Goal: Transaction & Acquisition: Purchase product/service

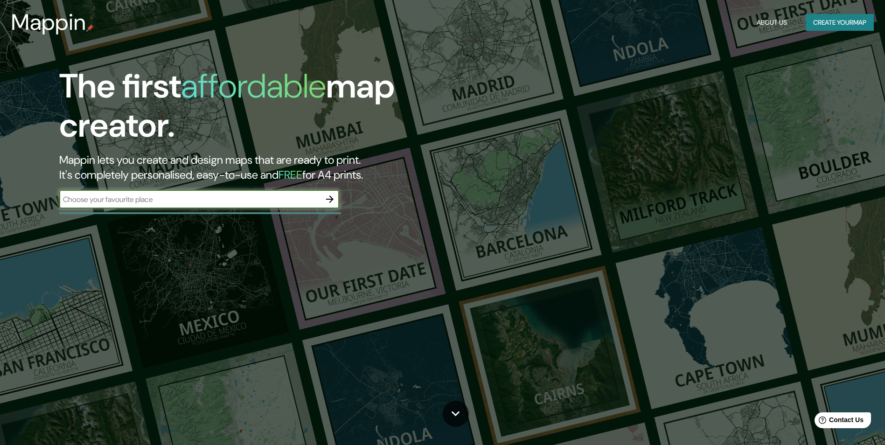
click at [199, 202] on input "text" at bounding box center [189, 199] width 261 height 11
type input "La Quiaca"
click at [330, 202] on icon "button" at bounding box center [329, 199] width 11 height 11
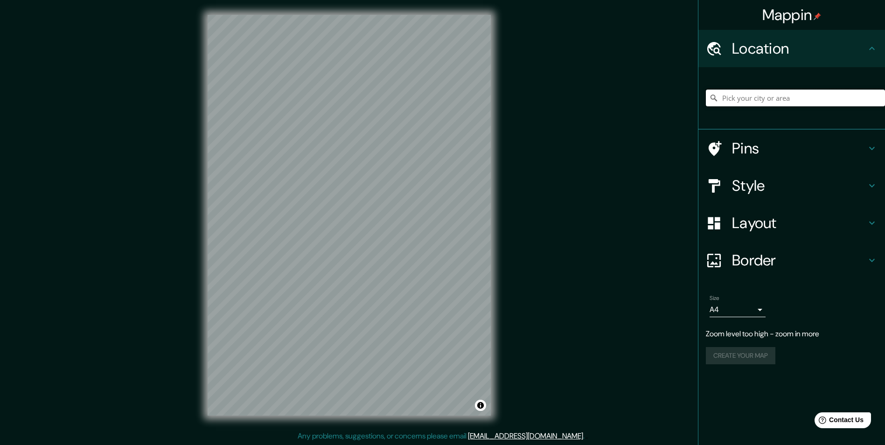
click at [785, 97] on input "Pick your city or area" at bounding box center [795, 98] width 179 height 17
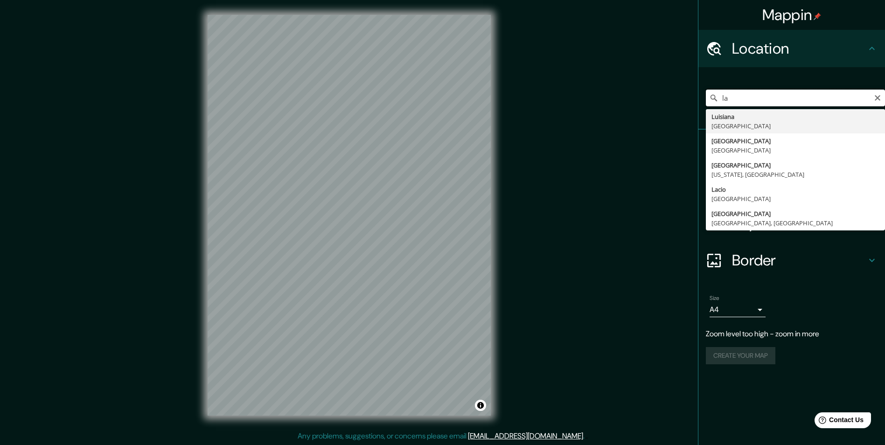
type input "l"
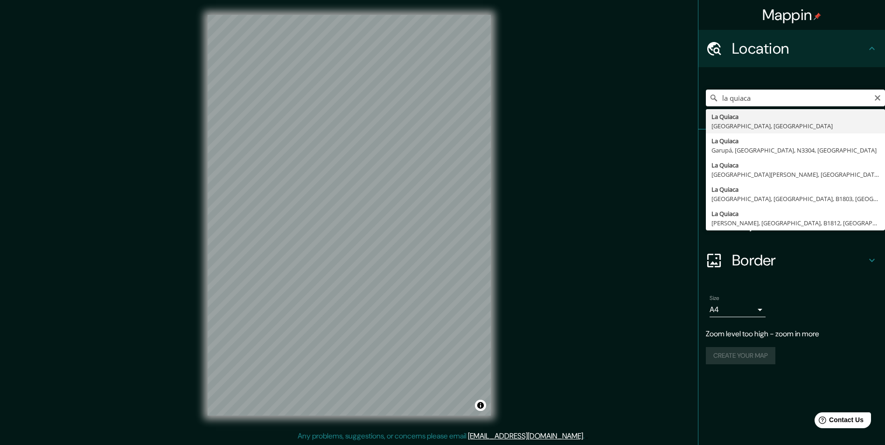
type input "La Quiaca, [GEOGRAPHIC_DATA], [GEOGRAPHIC_DATA]"
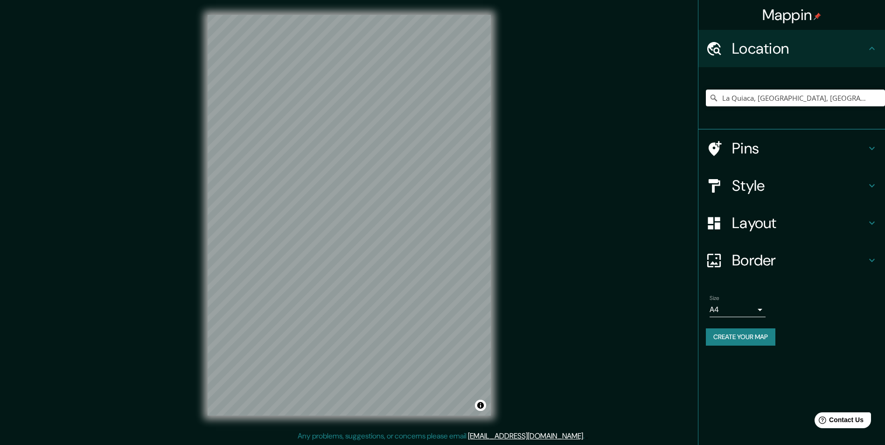
click at [853, 149] on h4 "Pins" at bounding box center [799, 148] width 134 height 19
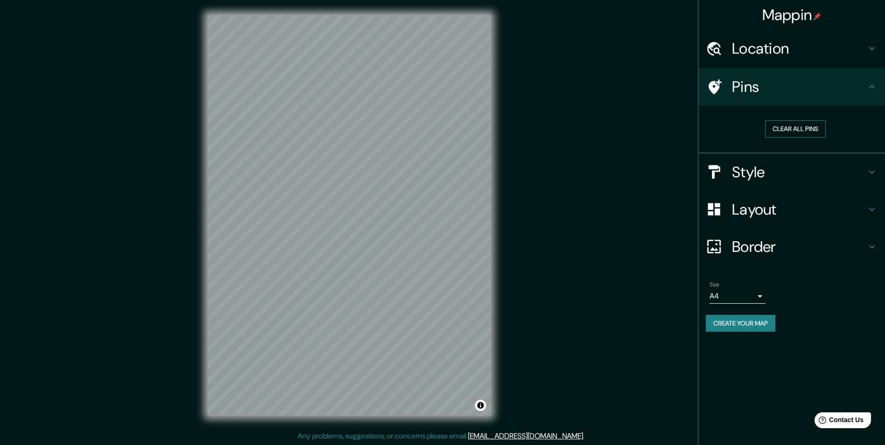
click at [806, 129] on button "Clear all pins" at bounding box center [795, 128] width 61 height 17
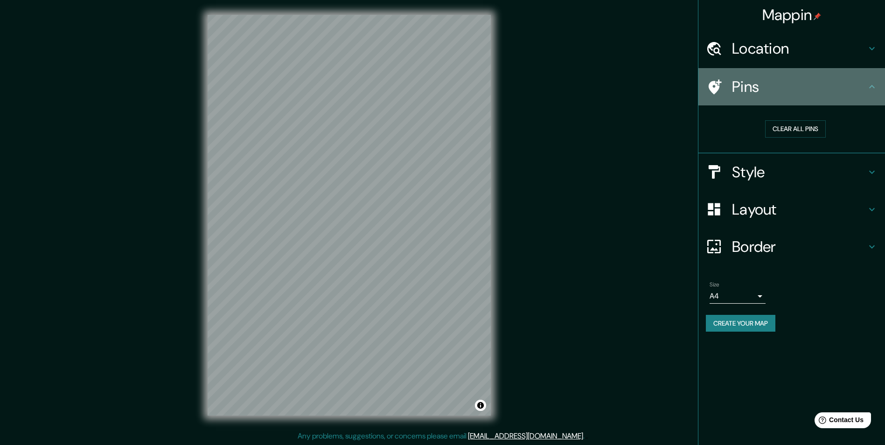
click at [793, 91] on h4 "Pins" at bounding box center [799, 86] width 134 height 19
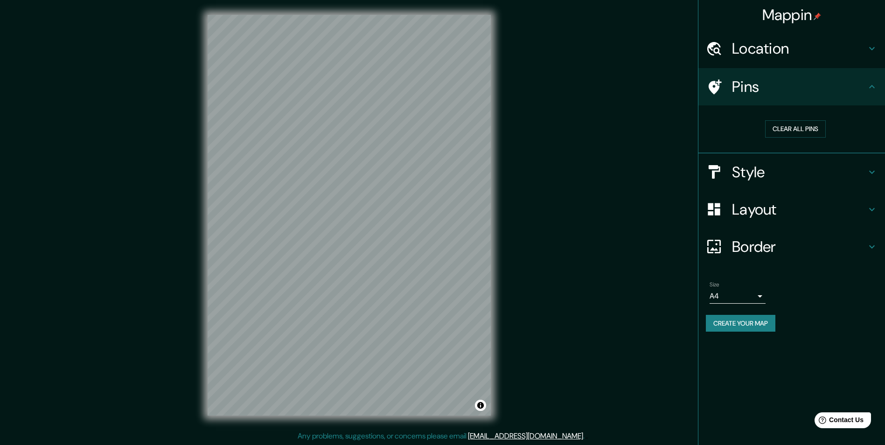
click at [834, 182] on div "Style" at bounding box center [791, 171] width 187 height 37
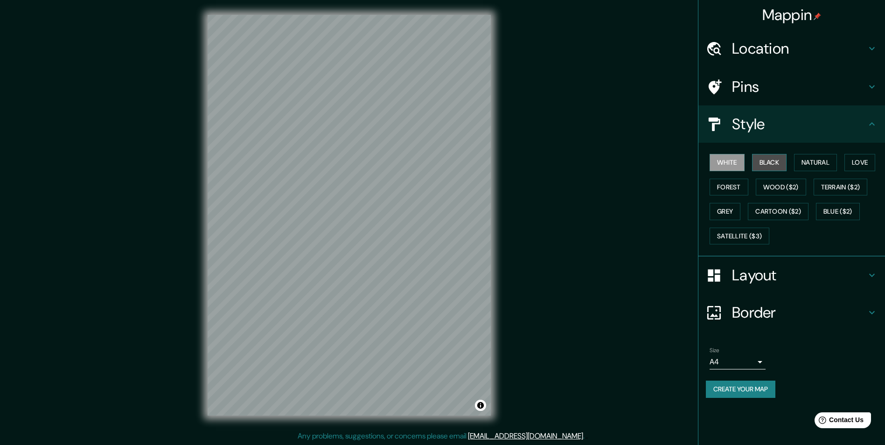
click at [770, 158] on button "Black" at bounding box center [769, 162] width 35 height 17
click at [823, 163] on button "Natural" at bounding box center [815, 162] width 43 height 17
click at [862, 162] on button "Love" at bounding box center [859, 162] width 31 height 17
click at [851, 192] on button "Terrain ($2)" at bounding box center [841, 187] width 54 height 17
click at [775, 188] on button "Wood ($2)" at bounding box center [781, 187] width 50 height 17
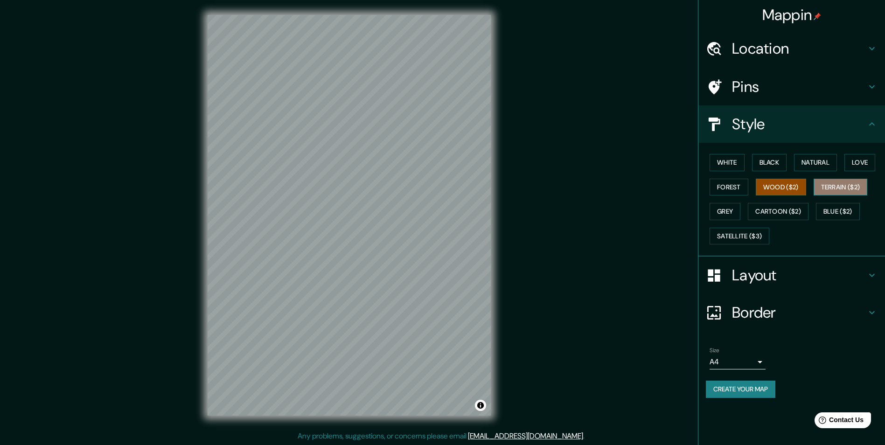
click at [845, 186] on button "Terrain ($2)" at bounding box center [841, 187] width 54 height 17
click at [723, 391] on button "Create your map" at bounding box center [741, 389] width 70 height 17
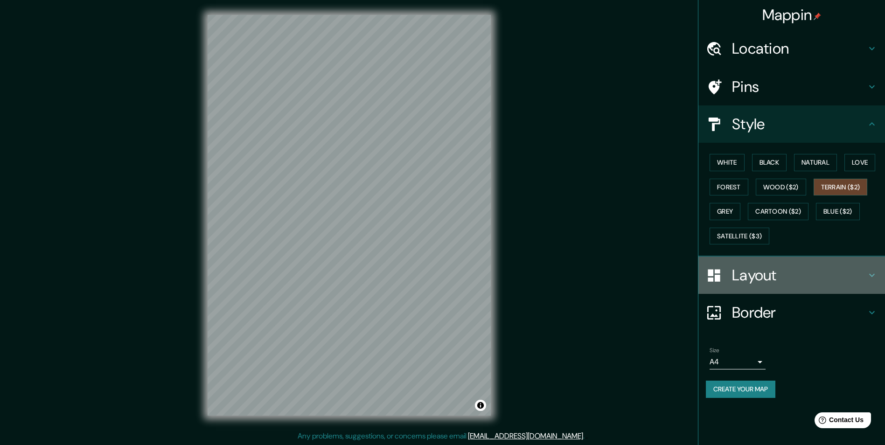
click at [876, 275] on icon at bounding box center [871, 275] width 11 height 11
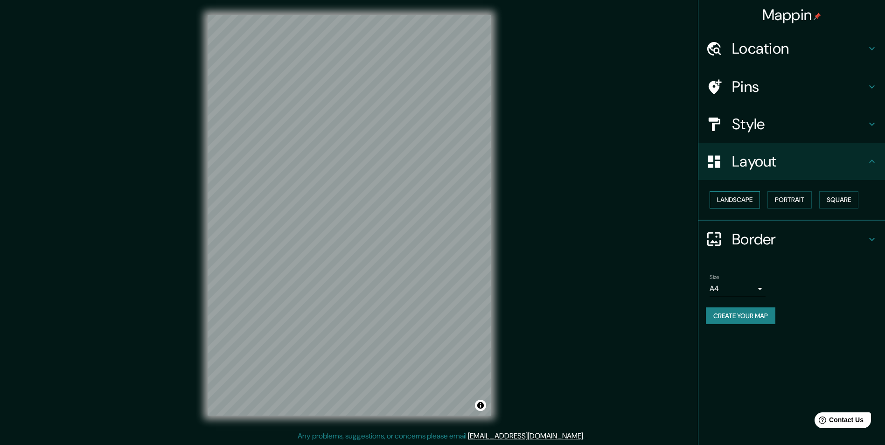
click at [746, 197] on button "Landscape" at bounding box center [735, 199] width 50 height 17
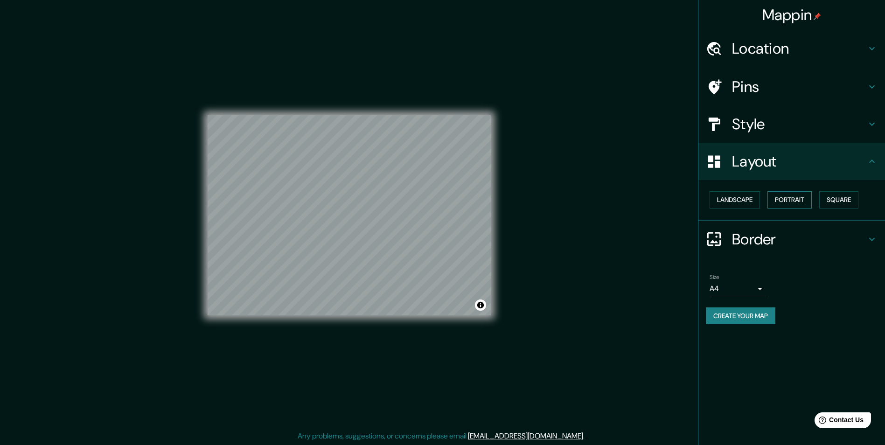
click at [781, 200] on button "Portrait" at bounding box center [789, 199] width 44 height 17
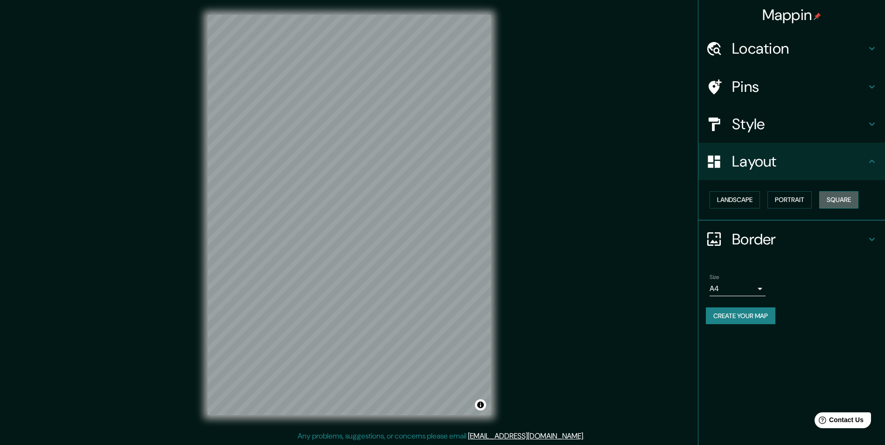
click at [834, 200] on button "Square" at bounding box center [838, 199] width 39 height 17
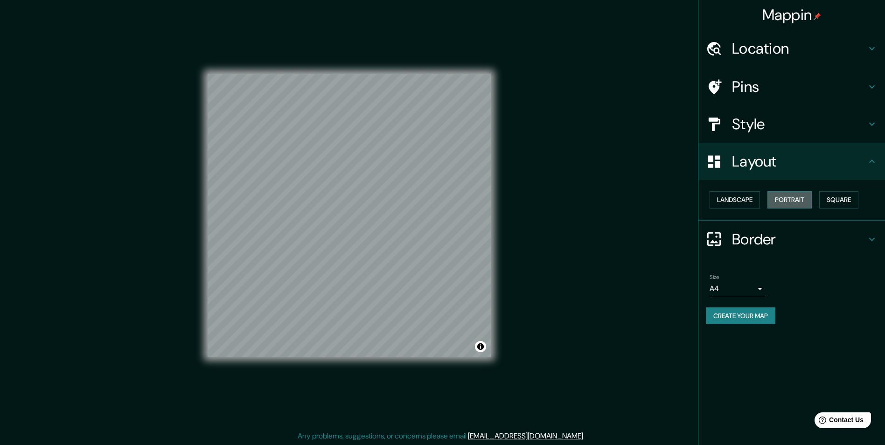
click at [800, 199] on button "Portrait" at bounding box center [789, 199] width 44 height 17
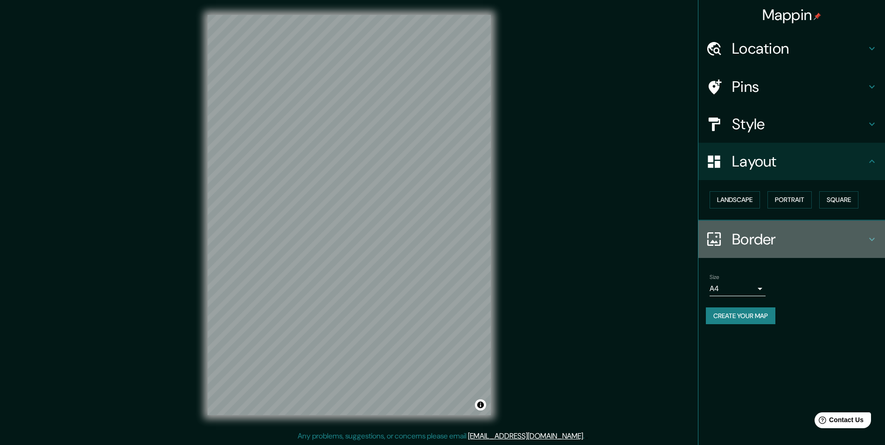
click at [750, 242] on h4 "Border" at bounding box center [799, 239] width 134 height 19
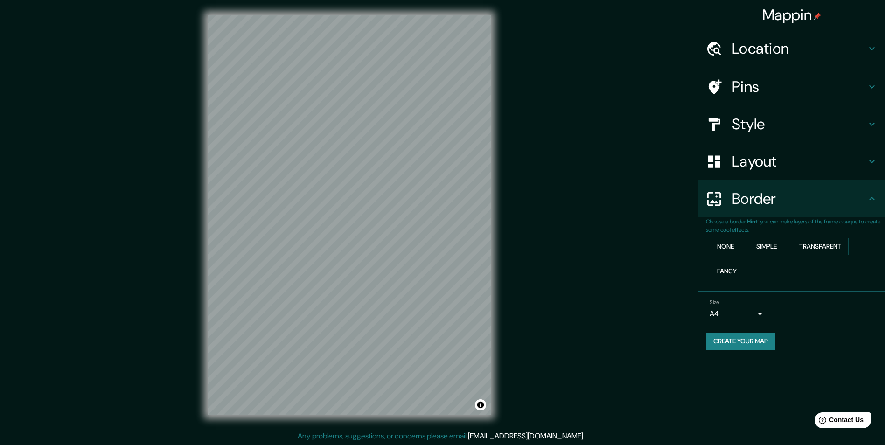
click at [731, 250] on button "None" at bounding box center [726, 246] width 32 height 17
click at [775, 250] on button "Simple" at bounding box center [766, 246] width 35 height 17
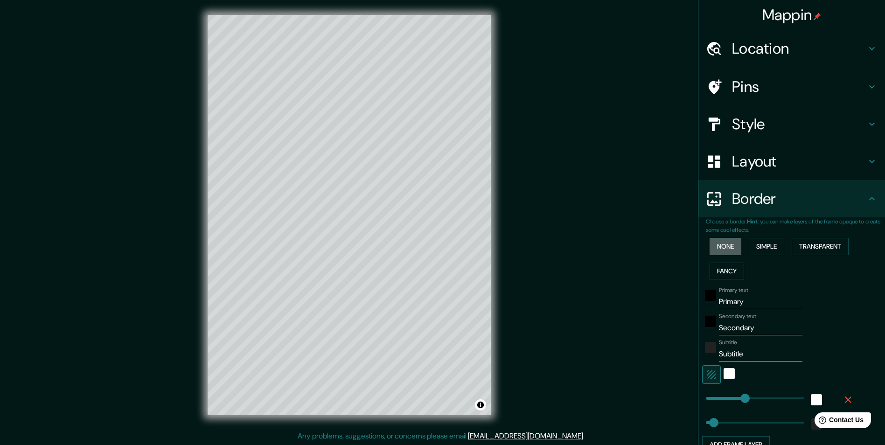
click at [731, 249] on button "None" at bounding box center [726, 246] width 32 height 17
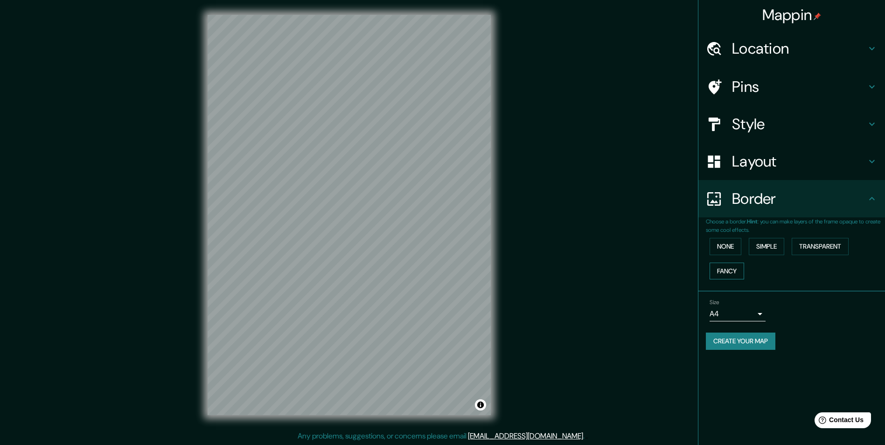
click at [736, 272] on button "Fancy" at bounding box center [727, 271] width 35 height 17
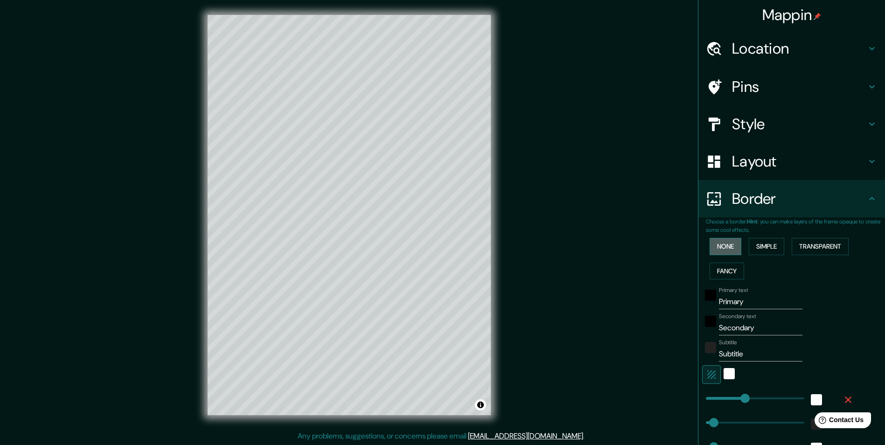
click at [718, 246] on button "None" at bounding box center [726, 246] width 32 height 17
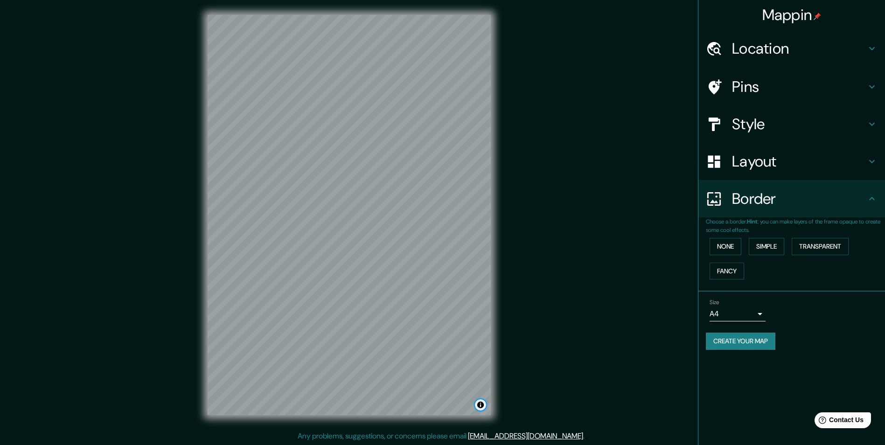
click at [482, 408] on button "Toggle attribution" at bounding box center [480, 404] width 11 height 11
click at [756, 341] on button "Create your map" at bounding box center [741, 341] width 70 height 17
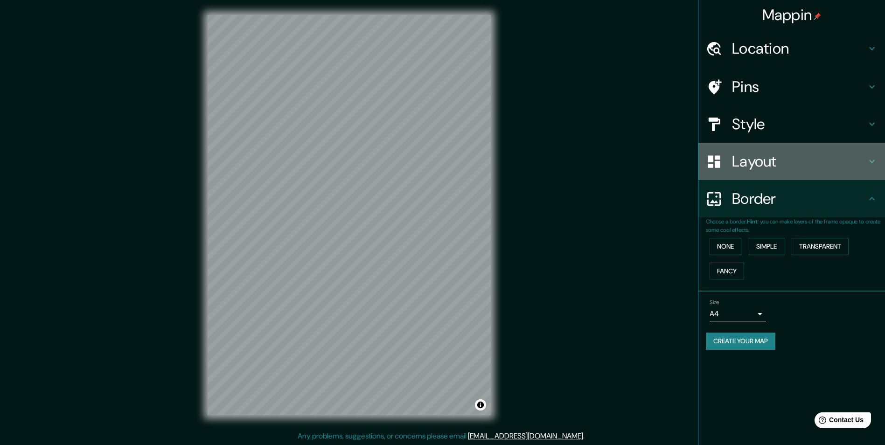
click at [755, 170] on h4 "Layout" at bounding box center [799, 161] width 134 height 19
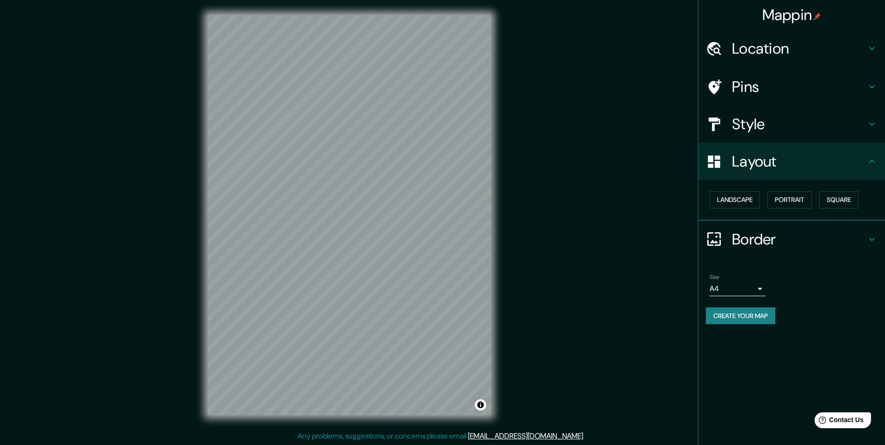
click at [759, 158] on h4 "Layout" at bounding box center [799, 161] width 134 height 19
click at [761, 121] on h4 "Style" at bounding box center [799, 124] width 134 height 19
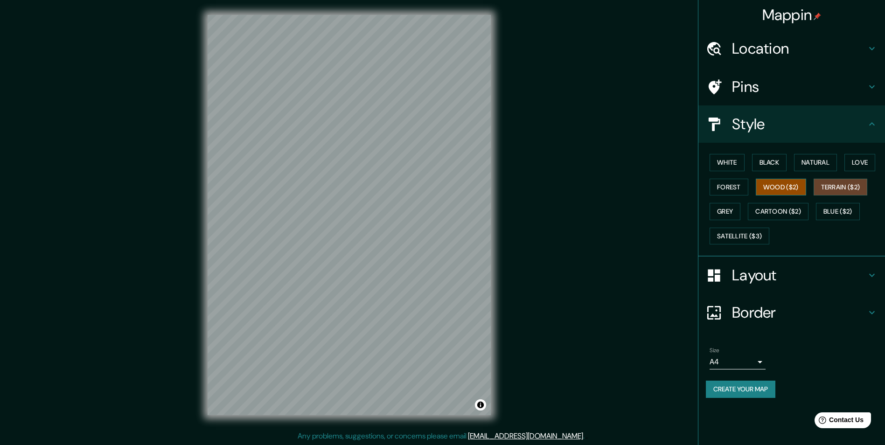
click at [787, 192] on button "Wood ($2)" at bounding box center [781, 187] width 50 height 17
click at [723, 188] on button "Forest" at bounding box center [729, 187] width 39 height 17
click at [723, 217] on button "Grey" at bounding box center [725, 211] width 31 height 17
click at [777, 215] on button "Cartoon ($2)" at bounding box center [778, 211] width 61 height 17
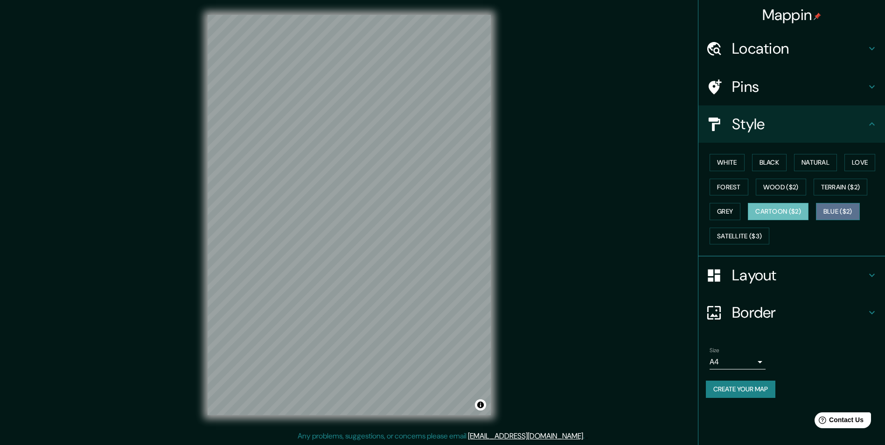
click at [830, 214] on button "Blue ($2)" at bounding box center [838, 211] width 44 height 17
click at [741, 241] on button "Satellite ($3)" at bounding box center [740, 236] width 60 height 17
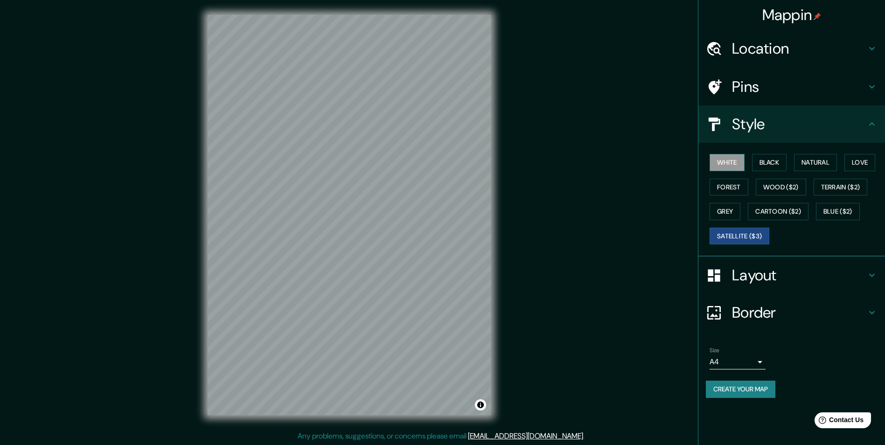
click at [739, 166] on button "White" at bounding box center [727, 162] width 35 height 17
click at [772, 165] on button "Black" at bounding box center [769, 162] width 35 height 17
click at [817, 161] on button "Natural" at bounding box center [815, 162] width 43 height 17
click at [768, 164] on button "Black" at bounding box center [769, 162] width 35 height 17
click at [728, 164] on button "White" at bounding box center [727, 162] width 35 height 17
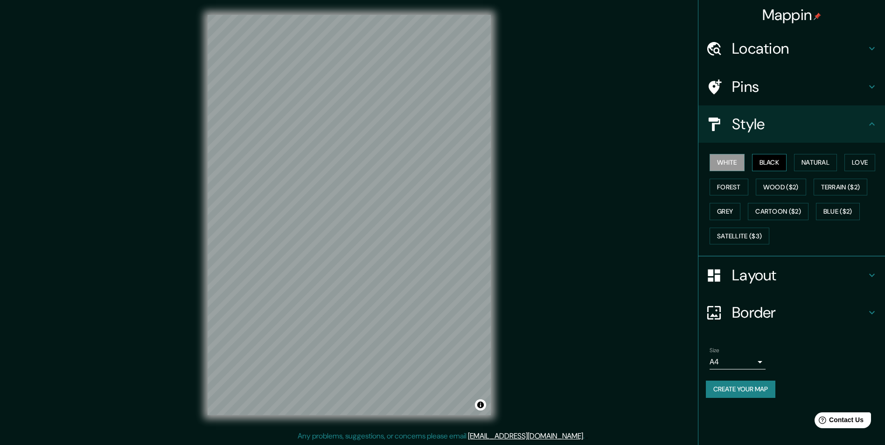
click at [773, 165] on button "Black" at bounding box center [769, 162] width 35 height 17
click at [724, 165] on button "White" at bounding box center [727, 162] width 35 height 17
